Goal: Task Accomplishment & Management: Use online tool/utility

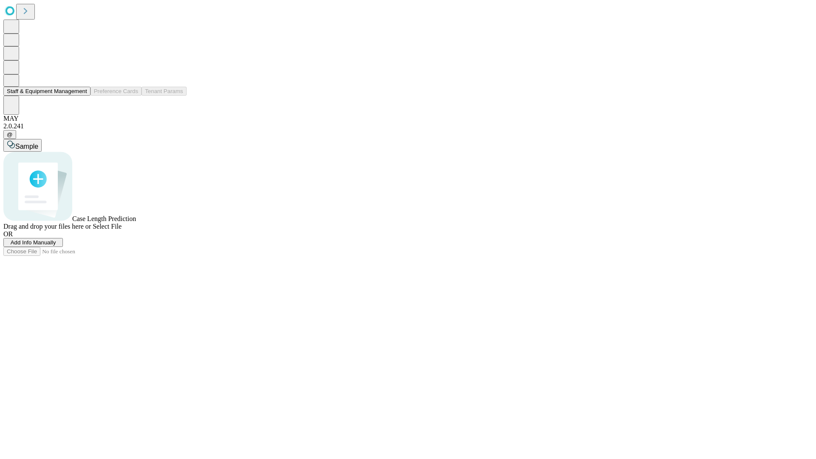
click at [81, 96] on button "Staff & Equipment Management" at bounding box center [46, 91] width 87 height 9
